Goal: Task Accomplishment & Management: Use online tool/utility

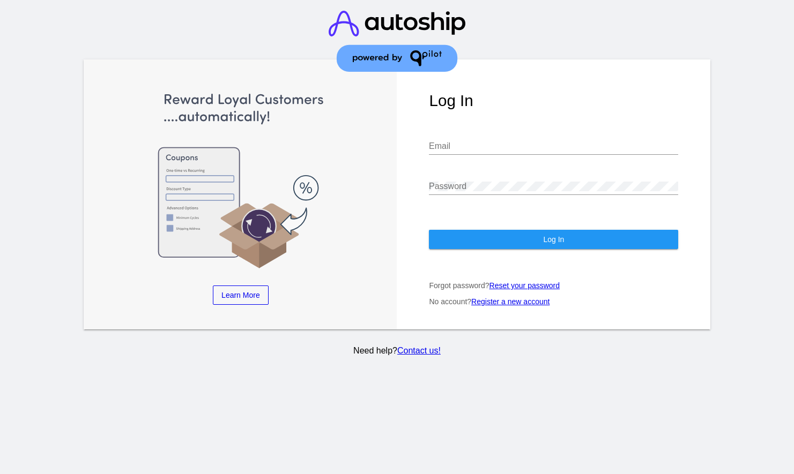
type input "[PERSON_NAME][EMAIL_ADDRESS][DOMAIN_NAME]"
click at [483, 142] on input "[PERSON_NAME][EMAIL_ADDRESS][DOMAIN_NAME]" at bounding box center [553, 147] width 249 height 10
click at [751, 157] on div at bounding box center [761, 212] width 66 height 305
click at [644, 242] on div "Log In [PERSON_NAME][EMAIL_ADDRESS][DOMAIN_NAME] Email Password Log In Forgot p…" at bounding box center [554, 195] width 314 height 270
click at [644, 232] on button "Log In" at bounding box center [553, 239] width 249 height 19
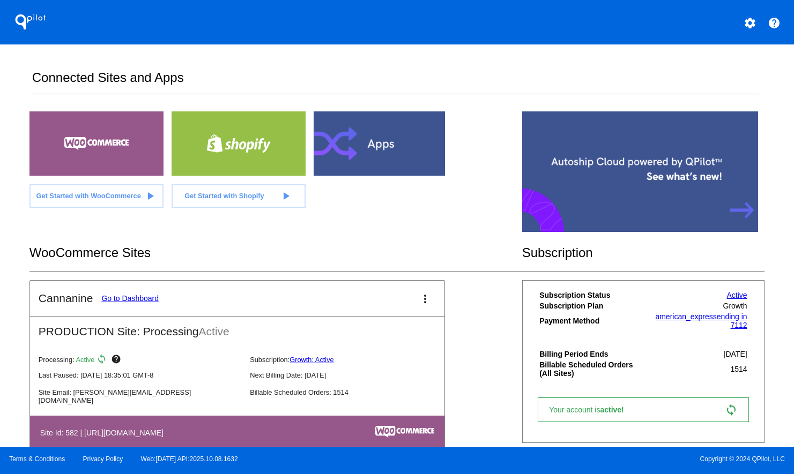
click at [135, 296] on link "Go to Dashboard" at bounding box center [129, 298] width 57 height 9
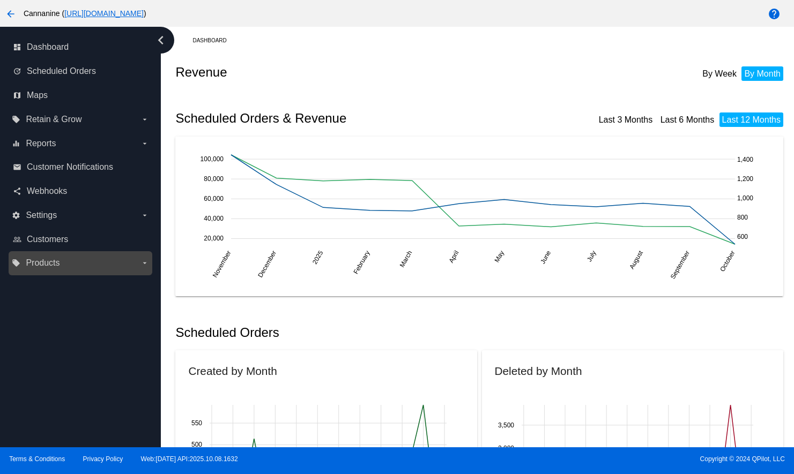
click at [40, 270] on label "local_offer Products arrow_drop_down" at bounding box center [80, 263] width 137 height 17
click at [0, 0] on input "local_offer Products arrow_drop_down" at bounding box center [0, 0] width 0 height 0
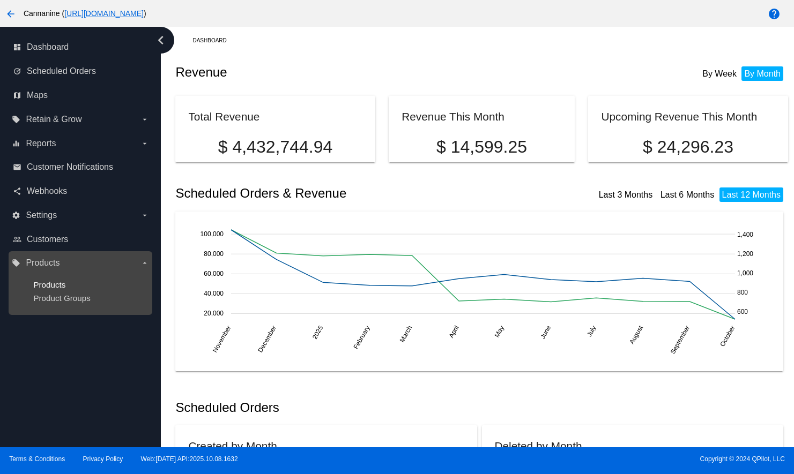
click at [41, 281] on span "Products" at bounding box center [49, 284] width 32 height 9
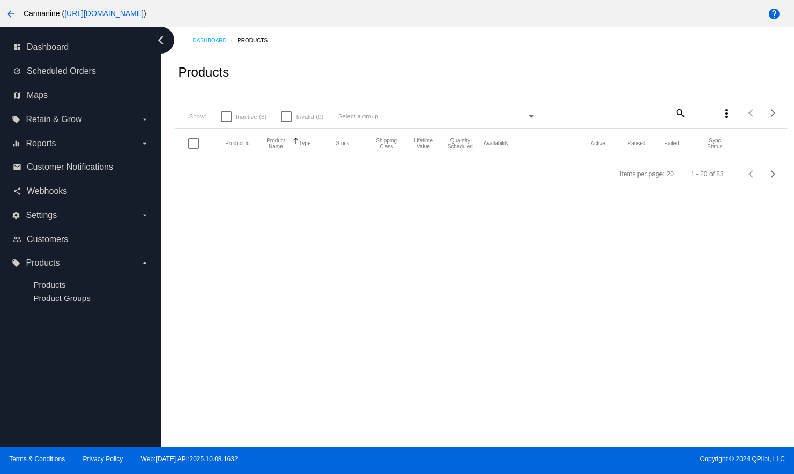
click at [679, 113] on mat-icon "search" at bounding box center [679, 113] width 13 height 17
click at [645, 112] on input "Search" at bounding box center [636, 111] width 102 height 9
paste input "CHWMUSHCHW60CT"
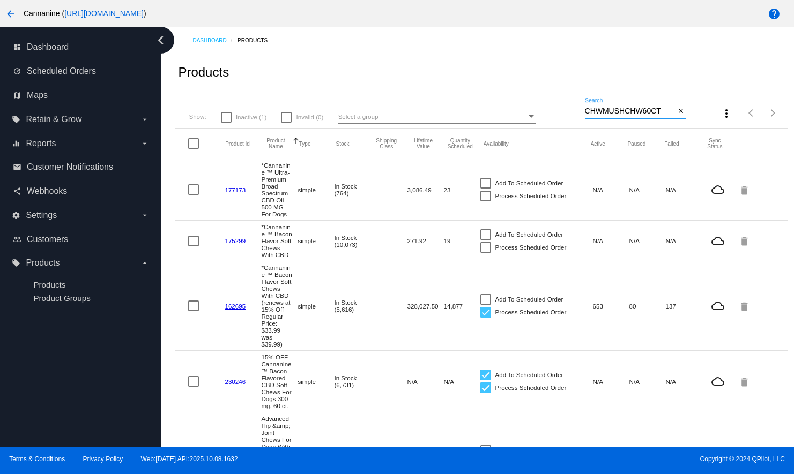
click at [649, 113] on input "CHWMUSHCHW60CT" at bounding box center [630, 111] width 91 height 9
click at [649, 109] on input "CHWMUSHCHW60CT" at bounding box center [630, 111] width 91 height 9
click at [658, 112] on input "CHWMUSHCHW60CT" at bounding box center [630, 111] width 91 height 9
type input "CHWMUSHCHW6"
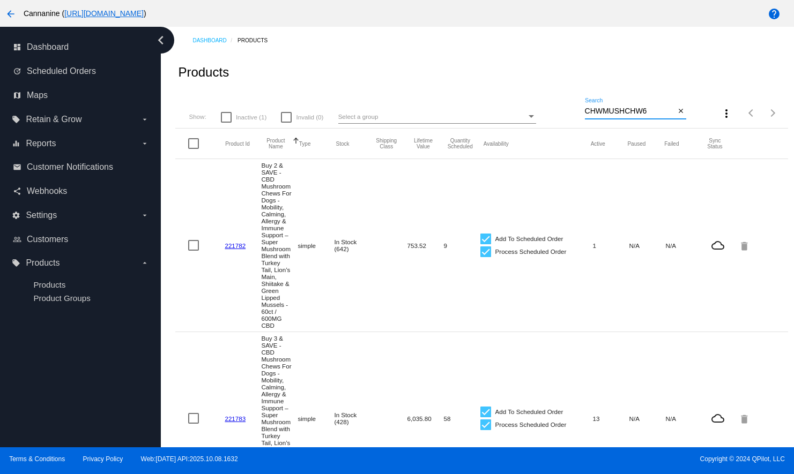
click at [640, 113] on input "CHWMUSHCHW6" at bounding box center [630, 111] width 91 height 9
drag, startPoint x: 650, startPoint y: 112, endPoint x: 574, endPoint y: 111, distance: 76.1
click at [574, 111] on div "Show: Inactive (1) Invalid (0) Select a group CHWMUSHCHW6 Search close more_ver…" at bounding box center [481, 110] width 612 height 38
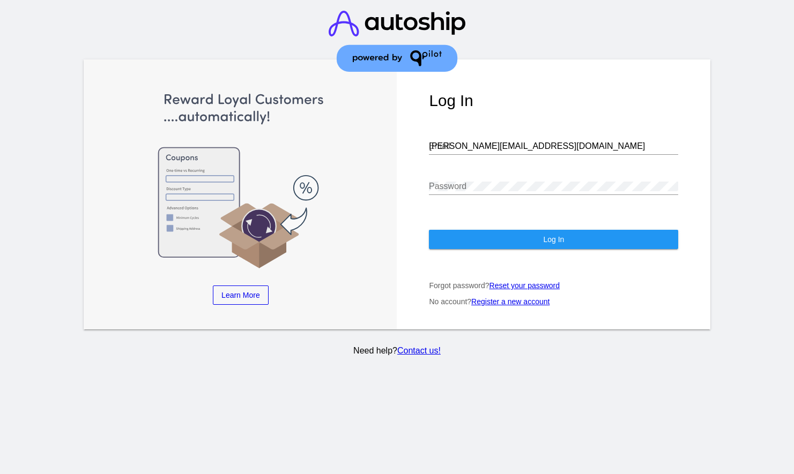
click at [509, 142] on input "[PERSON_NAME][EMAIL_ADDRESS][DOMAIN_NAME]" at bounding box center [553, 147] width 249 height 10
type input "webmaster@iheartdogs.com"
click at [534, 231] on button "Log In" at bounding box center [553, 239] width 249 height 19
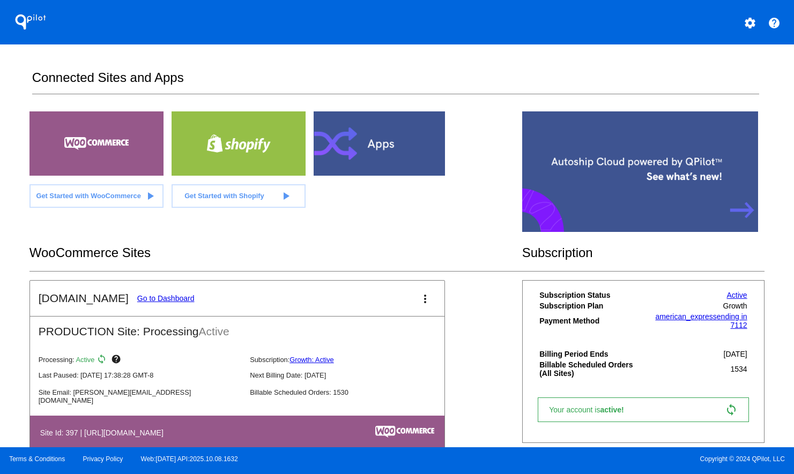
click at [162, 298] on link "Go to Dashboard" at bounding box center [165, 298] width 57 height 9
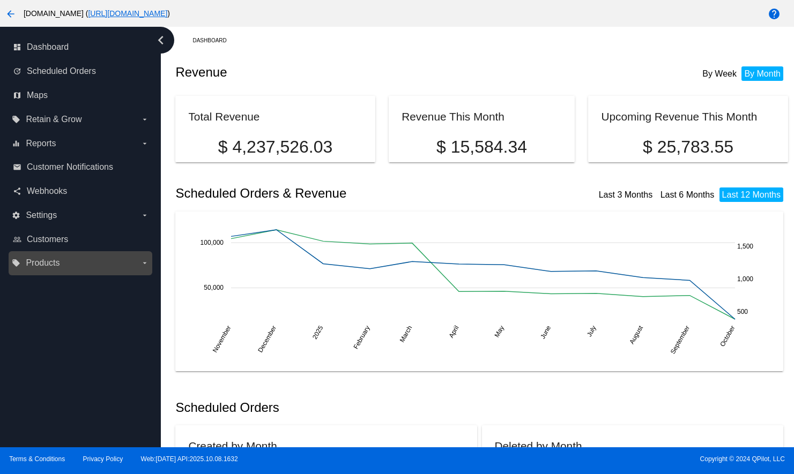
click at [61, 268] on label "local_offer Products arrow_drop_down" at bounding box center [80, 263] width 137 height 17
click at [0, 0] on input "local_offer Products arrow_drop_down" at bounding box center [0, 0] width 0 height 0
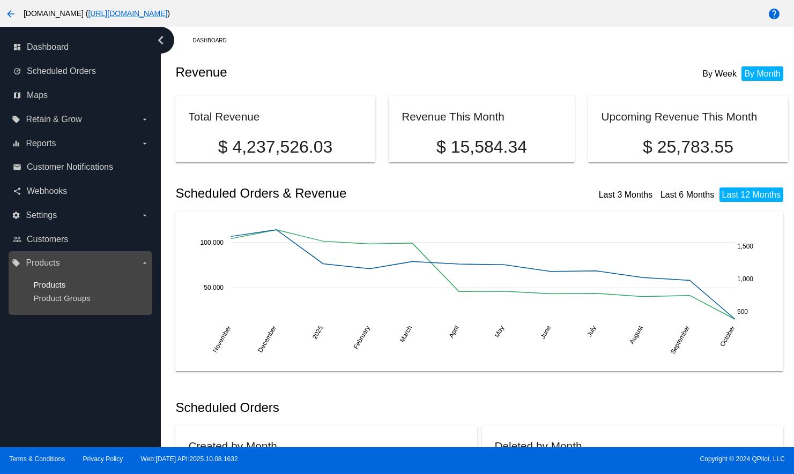
click at [57, 286] on span "Products" at bounding box center [49, 284] width 32 height 9
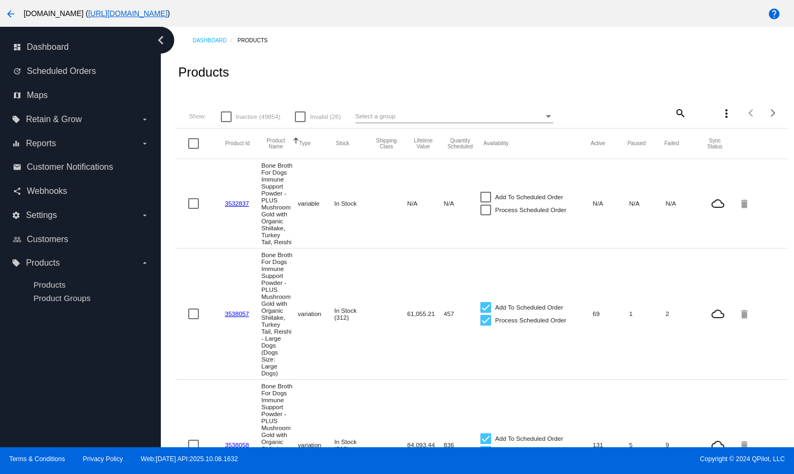
click at [673, 115] on mat-icon "search" at bounding box center [679, 113] width 13 height 17
click at [659, 112] on input "Search" at bounding box center [636, 111] width 102 height 9
paste input "CHWMUSHCHW6"
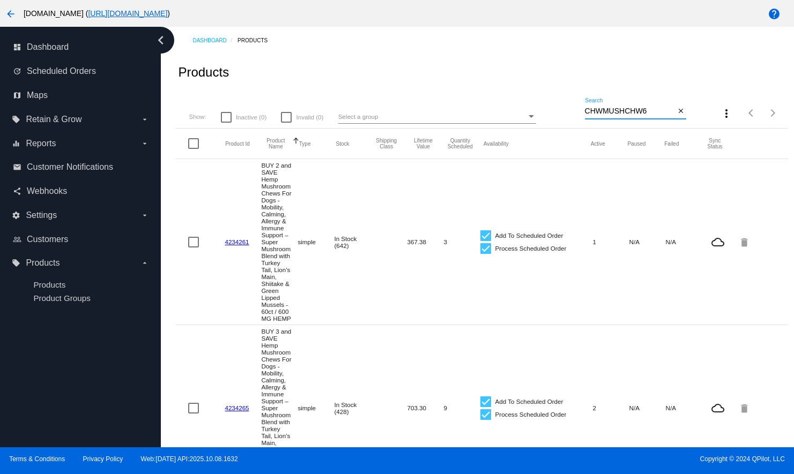
click at [619, 112] on input "CHWMUSHCHW6" at bounding box center [630, 111] width 91 height 9
paste input "SUPVITAP60CSEN"
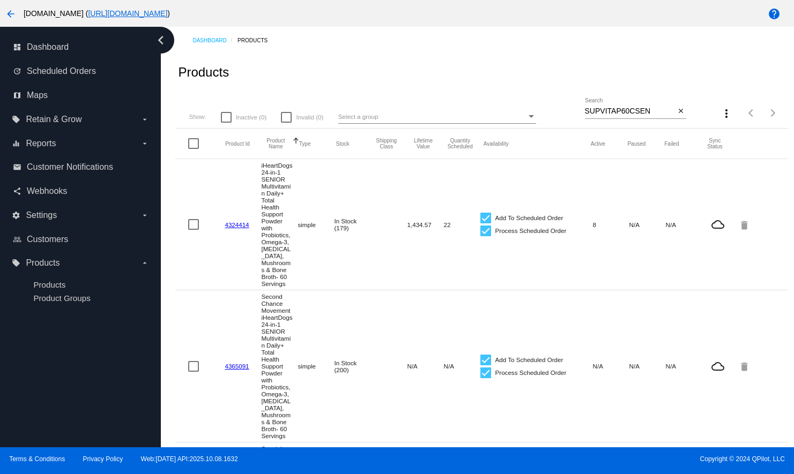
click at [621, 115] on input "SUPVITAP60CSEN" at bounding box center [630, 111] width 91 height 9
paste input "OW60CT"
type input "SUPVITAPOW60CT"
